Goal: Navigation & Orientation: Find specific page/section

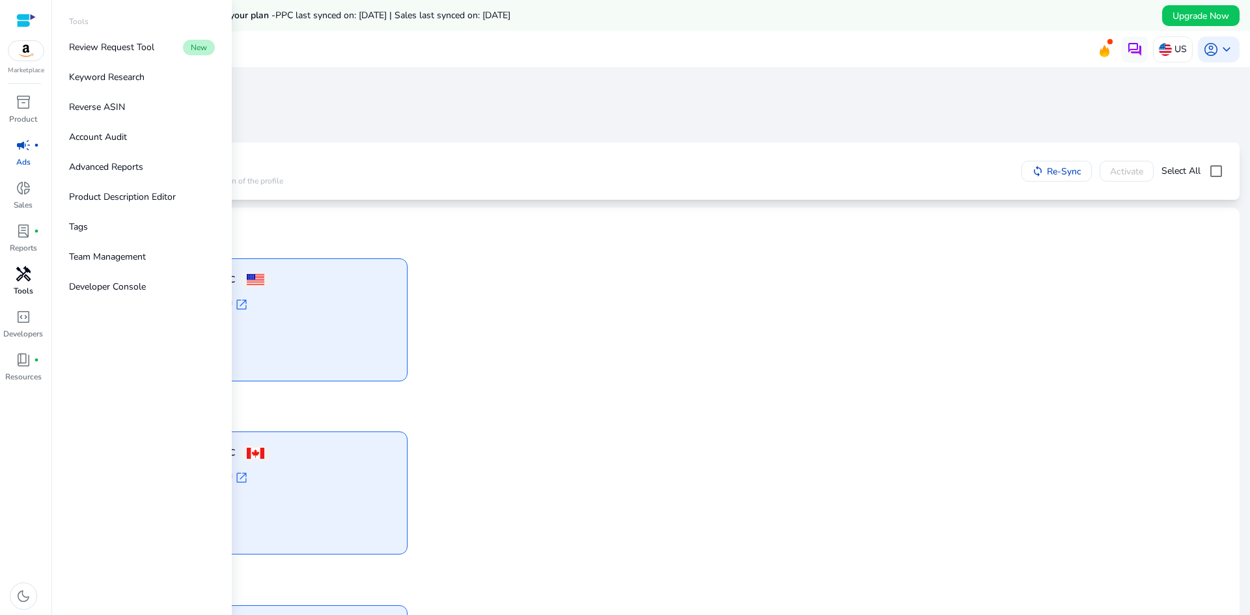
click at [19, 279] on span "handyman" at bounding box center [24, 274] width 16 height 16
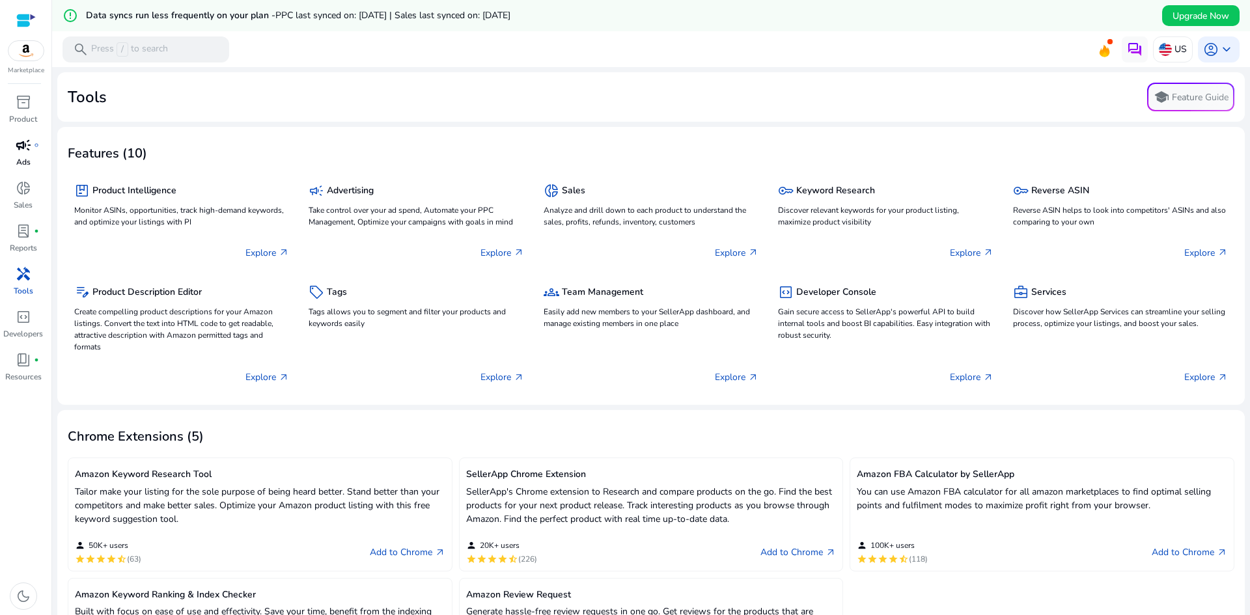
click at [34, 146] on span "fiber_manual_record" at bounding box center [36, 145] width 5 height 5
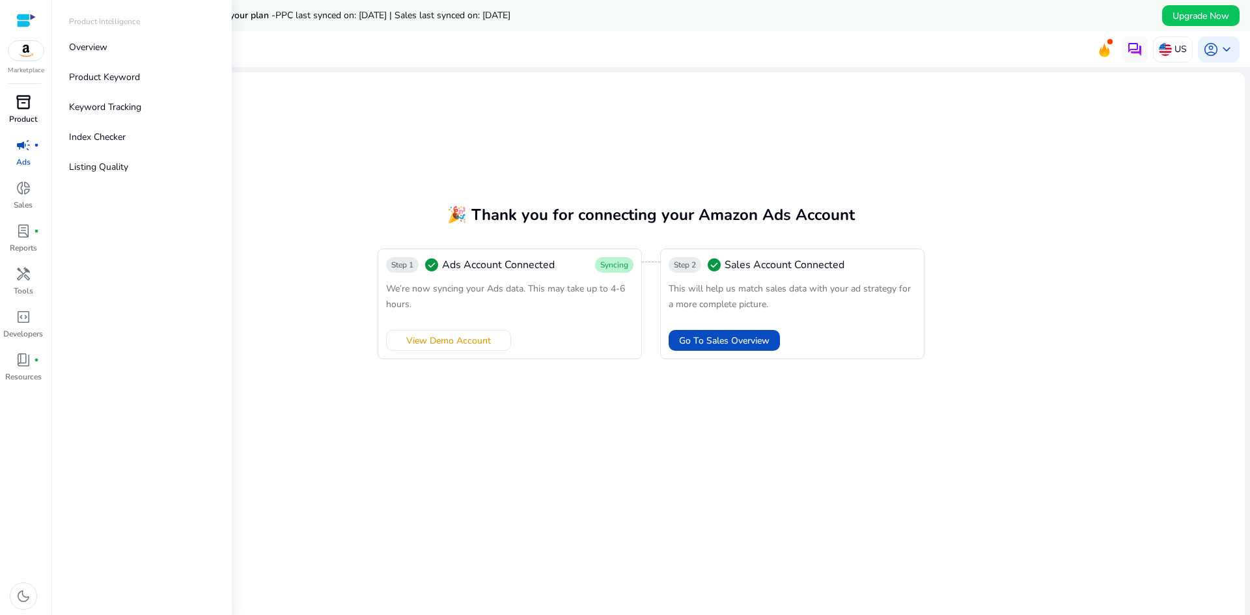
click at [21, 100] on span "inventory_2" at bounding box center [24, 102] width 16 height 16
